Goal: Task Accomplishment & Management: Manage account settings

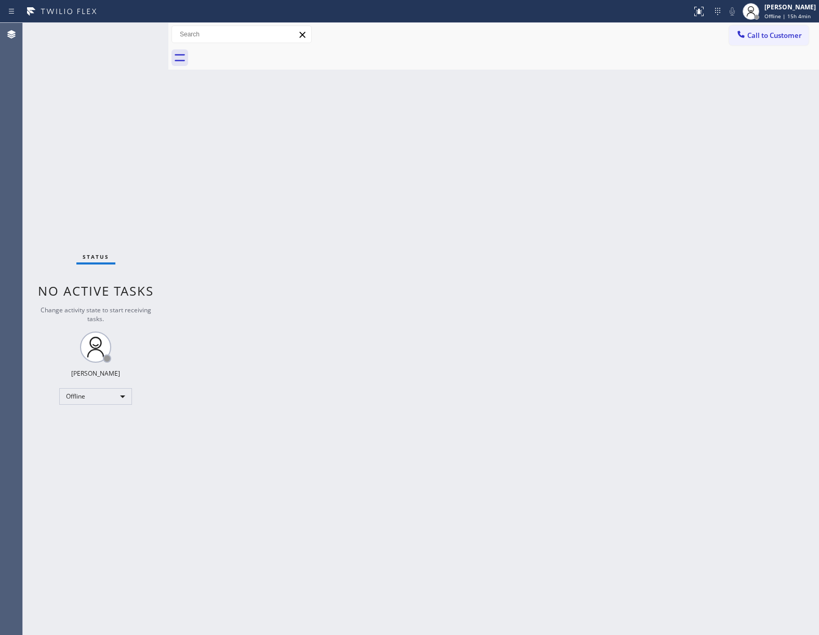
drag, startPoint x: 80, startPoint y: 123, endPoint x: 813, endPoint y: 82, distance: 733.7
click at [105, 121] on div "Status No active tasks Change activity state to start receiving tasks. [PERSON_…" at bounding box center [95, 329] width 145 height 612
click at [614, 13] on span "Offline | 15h 4min" at bounding box center [787, 15] width 46 height 7
click at [614, 69] on button "Unavailable" at bounding box center [767, 69] width 104 height 14
click at [614, 10] on div "JOHN FELIX PEREZ" at bounding box center [789, 7] width 51 height 9
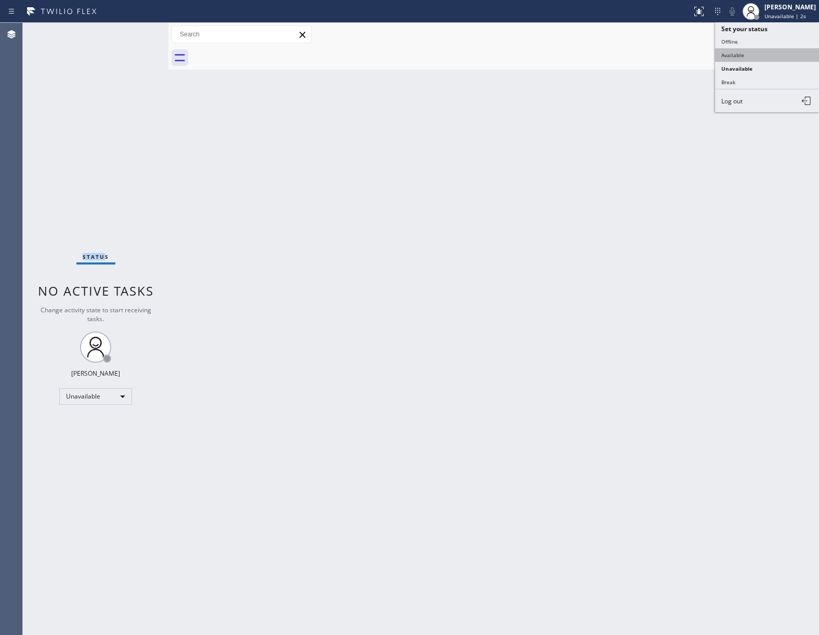
click at [614, 55] on button "Available" at bounding box center [767, 55] width 104 height 14
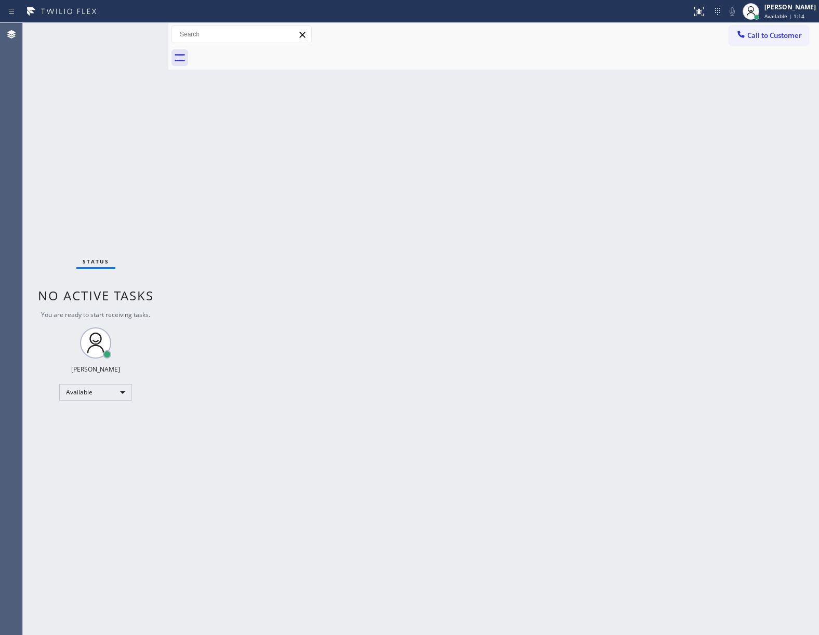
drag, startPoint x: 121, startPoint y: 182, endPoint x: 625, endPoint y: 14, distance: 531.3
click at [123, 181] on div "Status No active tasks You are ready to start receiving tasks. JOHN FELIX PEREZ…" at bounding box center [95, 329] width 145 height 612
drag, startPoint x: 64, startPoint y: 509, endPoint x: 100, endPoint y: 528, distance: 40.7
click at [82, 458] on div "Status No active tasks You are ready to start receiving tasks. JOHN FELIX PEREZ…" at bounding box center [95, 329] width 145 height 612
